Goal: Navigation & Orientation: Go to known website

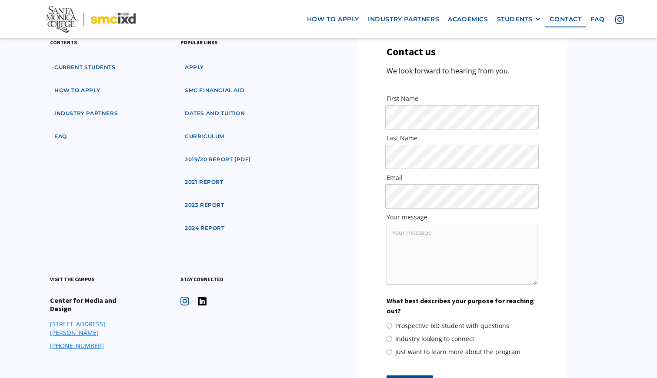
scroll to position [4268, 0]
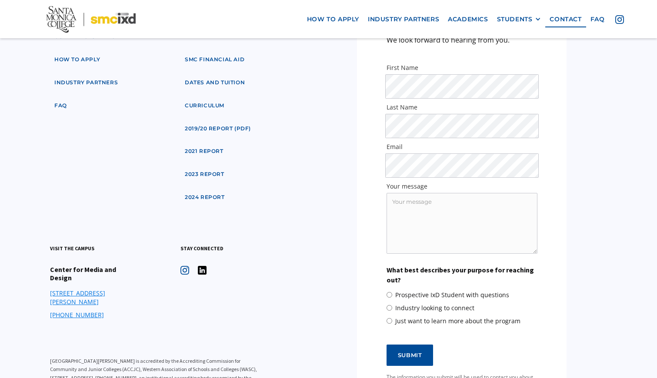
drag, startPoint x: 155, startPoint y: 366, endPoint x: 107, endPoint y: 370, distance: 48.4
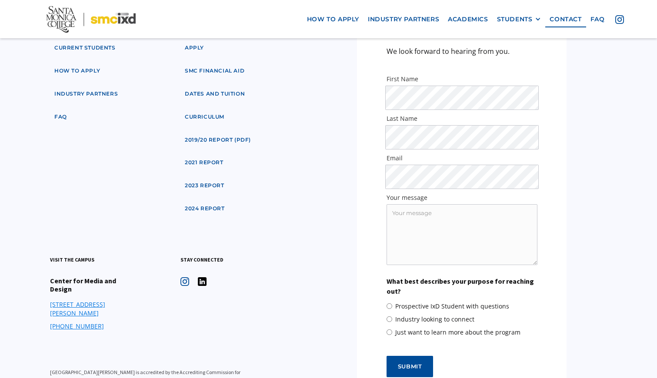
click at [170, 261] on div "contents Current students how to apply industry partners faq popular links appl…" at bounding box center [158, 229] width 217 height 440
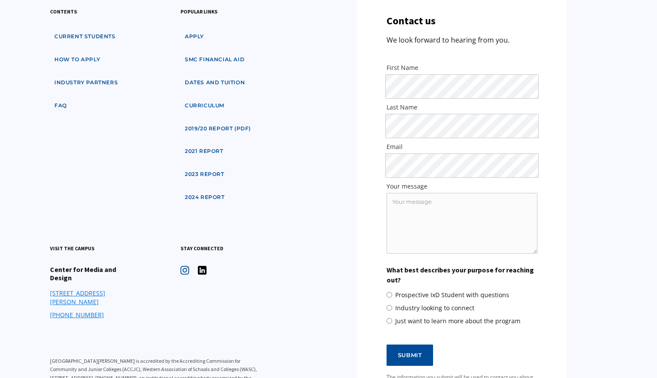
scroll to position [0, 0]
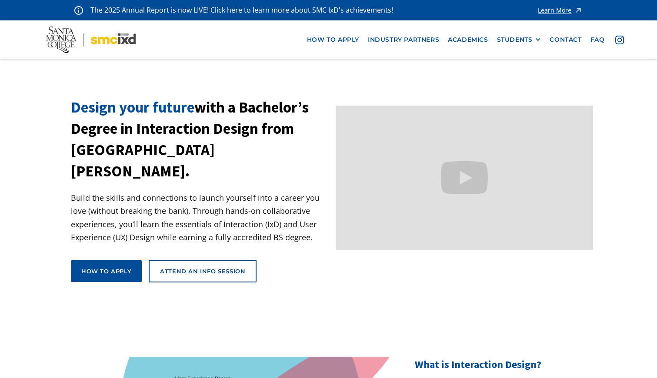
click at [105, 39] on img at bounding box center [91, 40] width 90 height 26
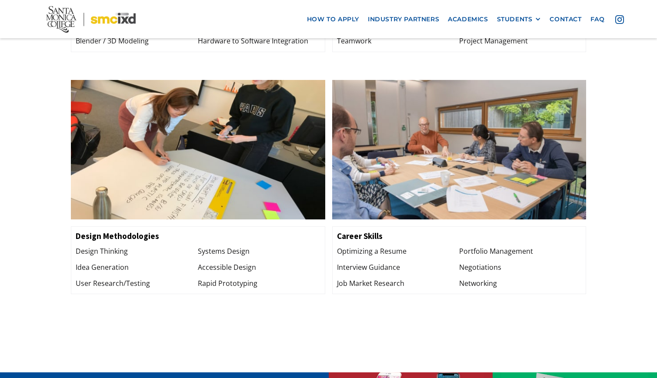
scroll to position [1093, 0]
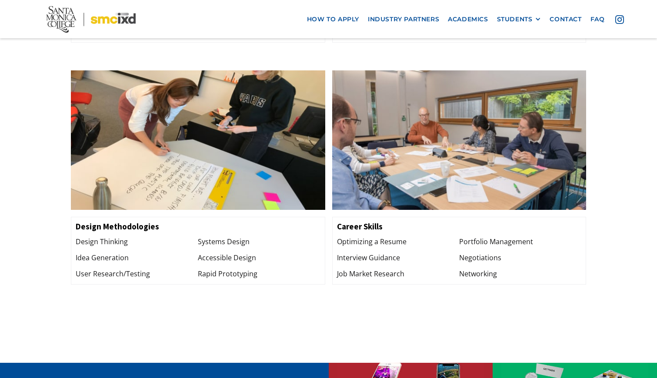
click at [620, 18] on img at bounding box center [619, 19] width 9 height 9
click at [621, 19] on img at bounding box center [619, 19] width 9 height 9
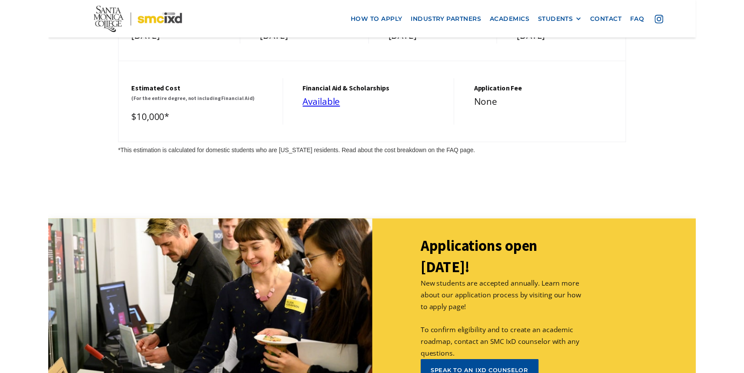
scroll to position [4268, 0]
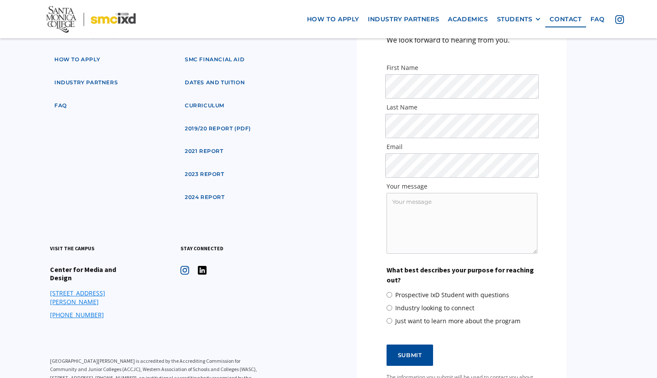
click at [200, 266] on img at bounding box center [202, 270] width 9 height 9
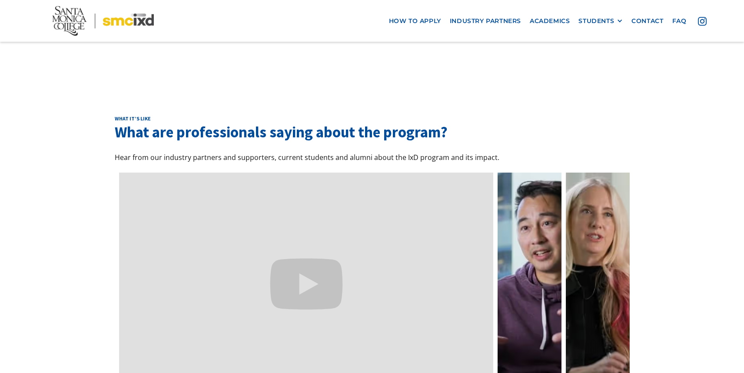
scroll to position [2529, 0]
